Goal: Task Accomplishment & Management: Use online tool/utility

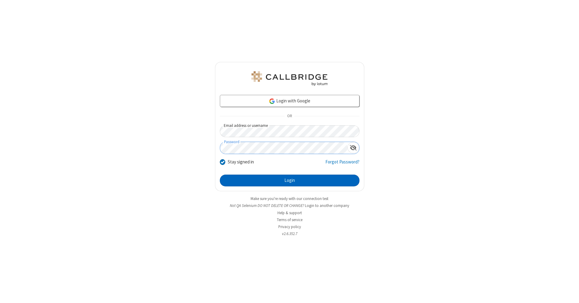
click at [290, 180] on button "Login" at bounding box center [290, 180] width 140 height 12
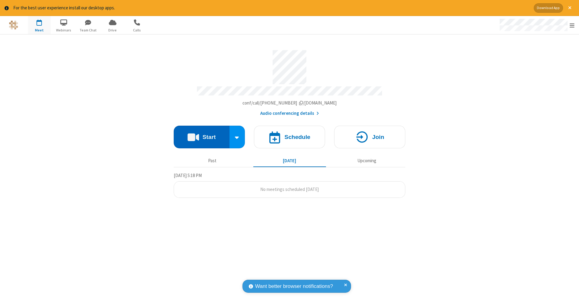
click at [202, 134] on button "Start" at bounding box center [202, 137] width 56 height 23
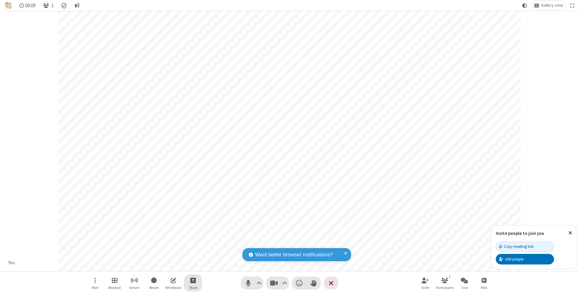
click at [193, 280] on span "Start sharing" at bounding box center [193, 281] width 6 height 8
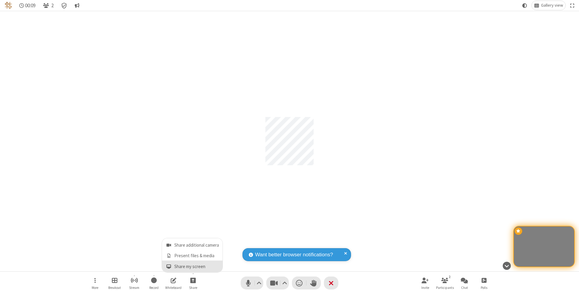
click at [169, 266] on span "Share my screen" at bounding box center [168, 266] width 7 height 5
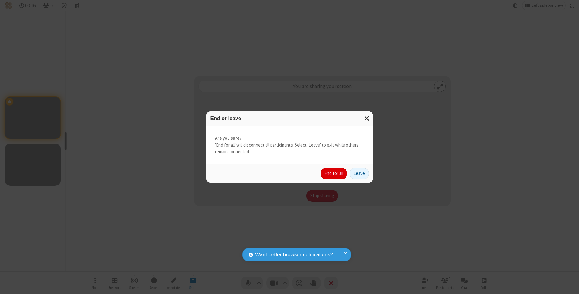
click at [334, 173] on button "End for all" at bounding box center [334, 174] width 27 height 12
